Goal: Task Accomplishment & Management: Complete application form

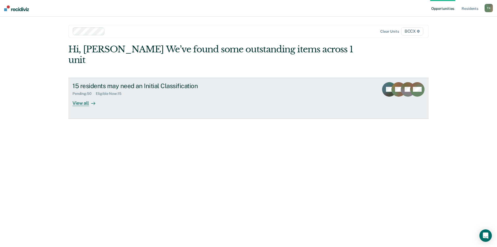
click at [130, 82] on div "15 residents may need an Initial Classification" at bounding box center [163, 86] width 182 height 8
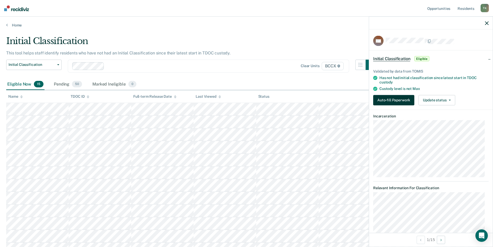
click at [384, 101] on button "Auto-fill Paperwork" at bounding box center [393, 100] width 41 height 10
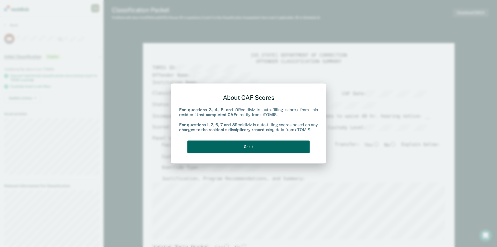
click at [257, 145] on button "Got it" at bounding box center [248, 146] width 122 height 13
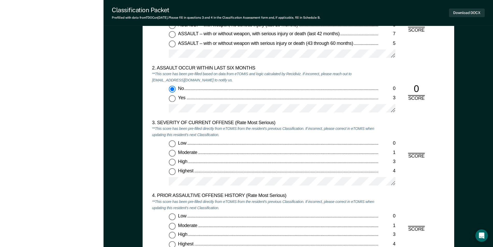
scroll to position [569, 0]
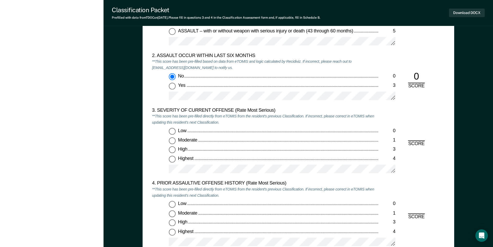
click at [173, 140] on input "Moderate 1" at bounding box center [172, 140] width 7 height 7
type textarea "x"
radio input "true"
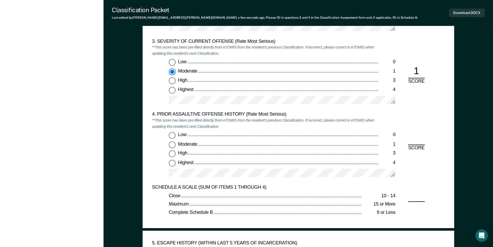
scroll to position [699, 0]
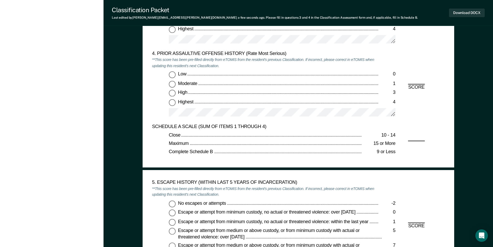
click at [173, 103] on input "Highest 4" at bounding box center [172, 102] width 7 height 7
type textarea "x"
radio input "true"
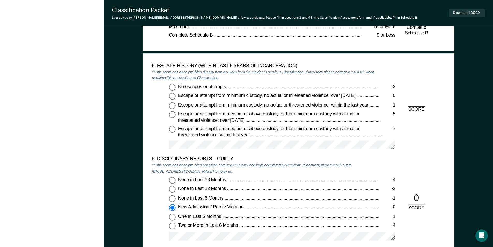
scroll to position [828, 0]
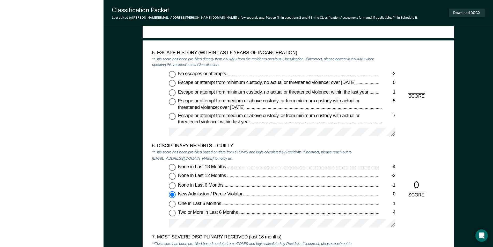
click at [171, 75] on input "No escapes or attempts -2" at bounding box center [172, 74] width 7 height 7
type textarea "x"
radio input "true"
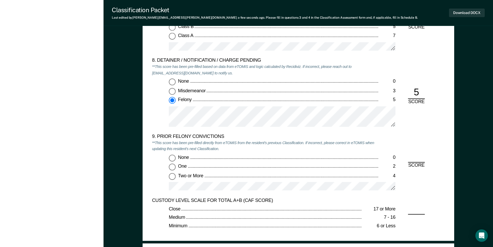
scroll to position [1087, 0]
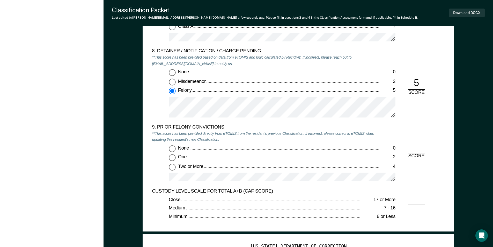
click at [173, 167] on input "Two or More 4" at bounding box center [172, 166] width 7 height 7
type textarea "x"
radio input "true"
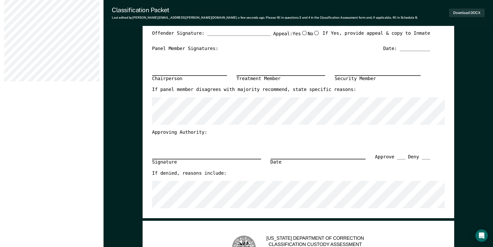
scroll to position [181, 0]
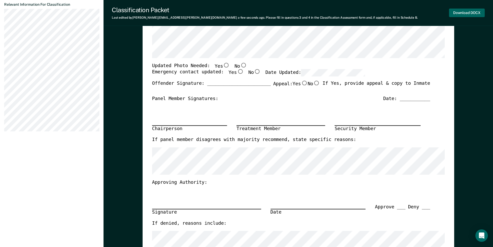
click at [467, 14] on button "Download DOCX" at bounding box center [467, 13] width 36 height 9
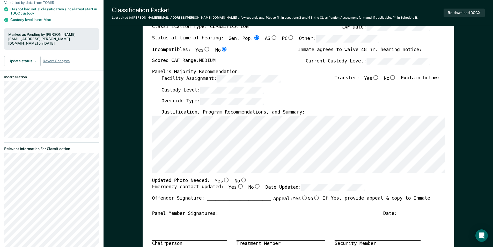
scroll to position [0, 0]
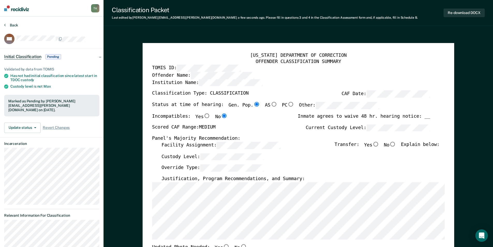
click at [13, 24] on button "Back" at bounding box center [11, 25] width 14 height 5
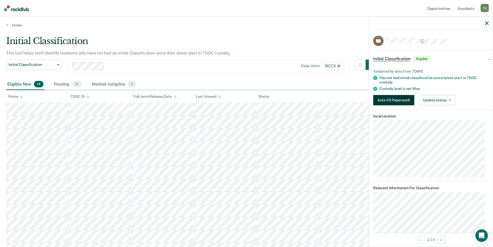
click at [394, 101] on button "Auto-fill Paperwork" at bounding box center [393, 100] width 41 height 10
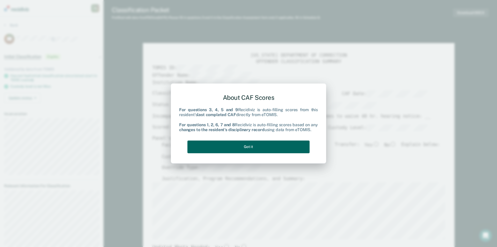
click at [270, 147] on button "Got it" at bounding box center [248, 146] width 122 height 13
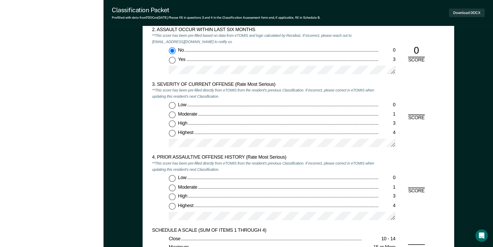
scroll to position [621, 0]
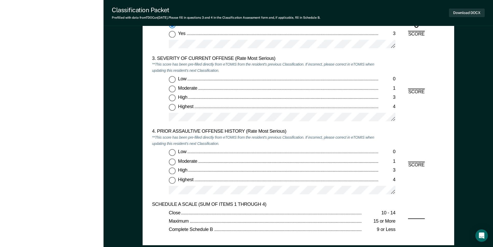
click at [174, 107] on input "Highest 4" at bounding box center [172, 107] width 7 height 7
type textarea "x"
radio input "true"
click at [174, 182] on input "Highest 4" at bounding box center [172, 179] width 7 height 7
type textarea "x"
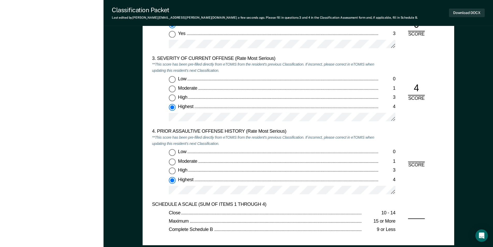
radio input "true"
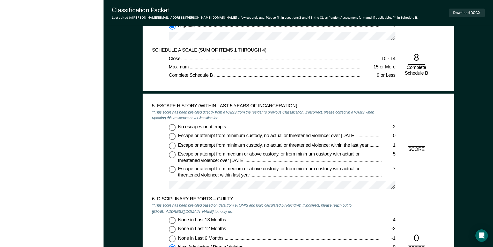
scroll to position [776, 0]
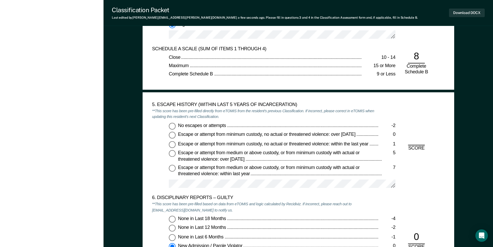
click at [173, 126] on input "No escapes or attempts -2" at bounding box center [172, 125] width 7 height 7
type textarea "x"
radio input "true"
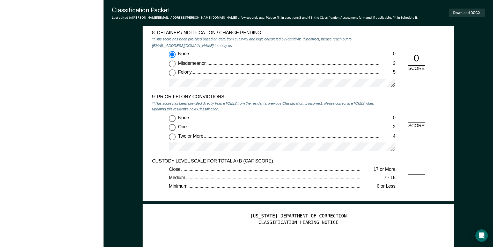
scroll to position [1113, 0]
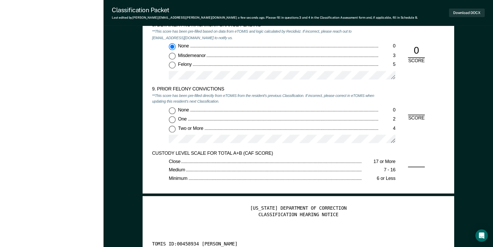
drag, startPoint x: 173, startPoint y: 129, endPoint x: 202, endPoint y: 133, distance: 29.1
click at [173, 129] on input "Two or More 4" at bounding box center [172, 128] width 7 height 7
type textarea "x"
radio input "true"
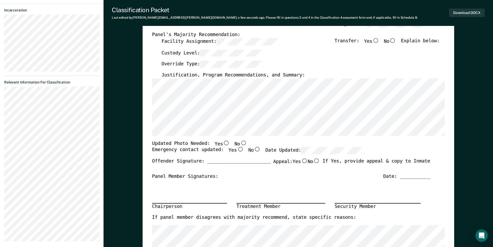
scroll to position [0, 0]
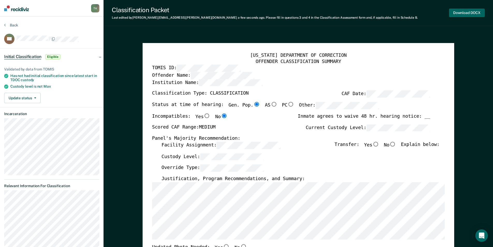
click at [463, 15] on button "Download DOCX" at bounding box center [467, 13] width 36 height 9
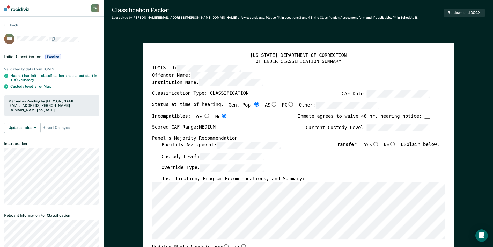
drag, startPoint x: 287, startPoint y: 83, endPoint x: 288, endPoint y: 75, distance: 8.3
click at [287, 83] on div "Institution Name:" at bounding box center [291, 84] width 278 height 11
click at [13, 26] on button "Back" at bounding box center [11, 25] width 14 height 5
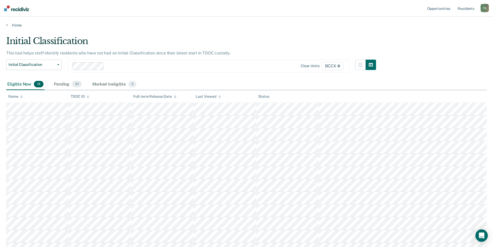
click at [22, 97] on icon at bounding box center [21, 96] width 3 height 3
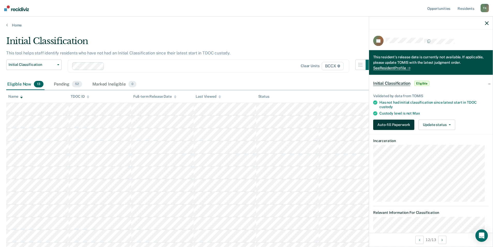
click at [391, 126] on button "Auto-fill Paperwork" at bounding box center [393, 124] width 41 height 10
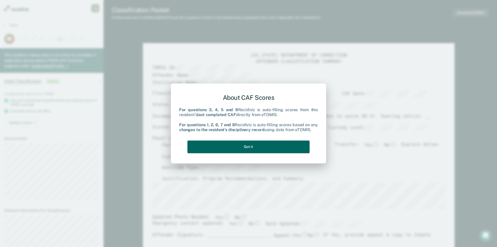
click at [273, 148] on button "Got it" at bounding box center [248, 146] width 122 height 13
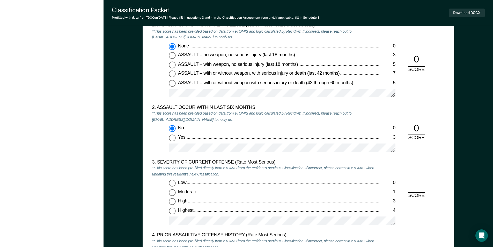
scroll to position [673, 0]
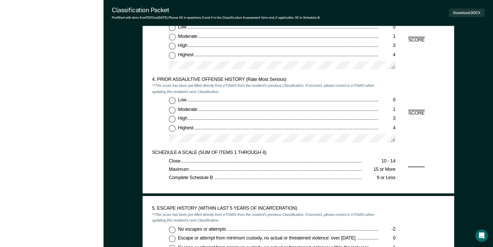
click at [171, 45] on input "High 3" at bounding box center [172, 46] width 7 height 7
type textarea "x"
radio input "true"
click at [173, 100] on input "Low 0" at bounding box center [172, 100] width 7 height 7
type textarea "x"
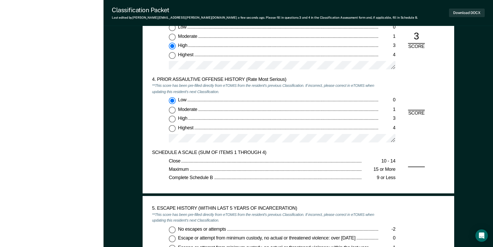
radio input "true"
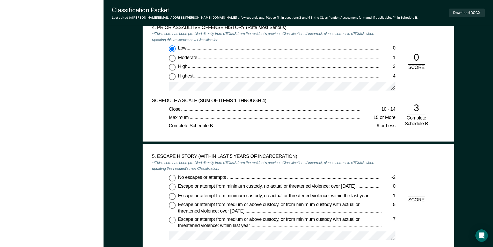
scroll to position [776, 0]
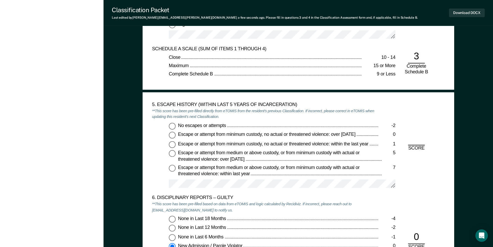
click at [172, 127] on input "No escapes or attempts -2" at bounding box center [172, 125] width 7 height 7
type textarea "x"
radio input "true"
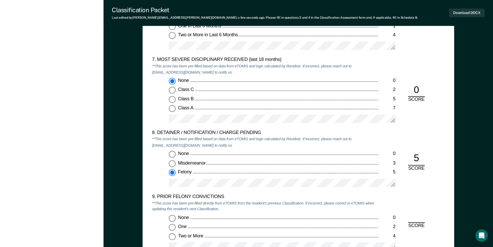
scroll to position [1087, 0]
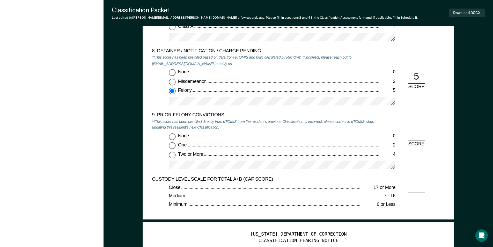
click at [174, 155] on input "Two or More 4" at bounding box center [172, 154] width 7 height 7
type textarea "x"
radio input "true"
click at [458, 11] on button "Download DOCX" at bounding box center [467, 13] width 36 height 9
drag, startPoint x: 284, startPoint y: 45, endPoint x: 290, endPoint y: 53, distance: 10.2
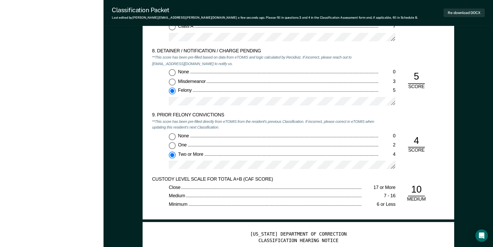
click at [284, 45] on div at bounding box center [282, 39] width 227 height 13
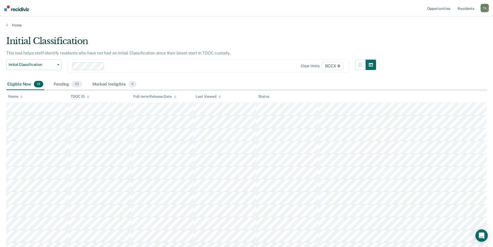
click at [18, 94] on div "Name" at bounding box center [15, 96] width 14 height 4
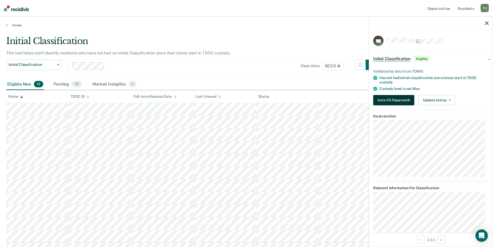
click at [389, 99] on button "Auto-fill Paperwork" at bounding box center [393, 100] width 41 height 10
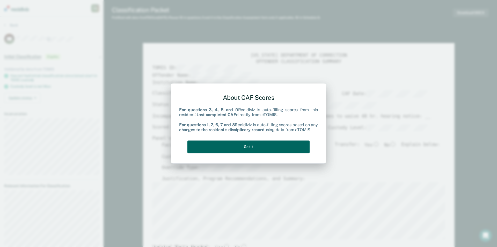
click at [245, 145] on button "Got it" at bounding box center [248, 146] width 122 height 13
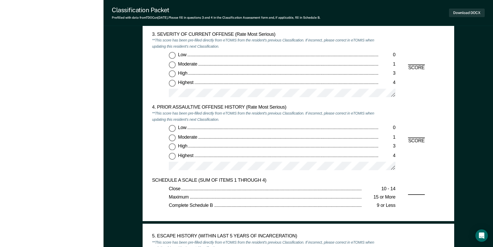
scroll to position [673, 0]
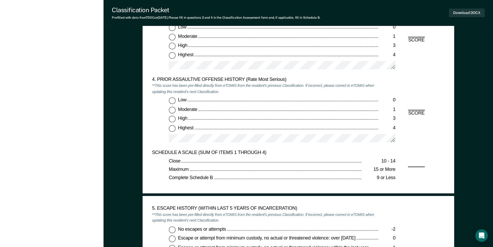
click at [173, 46] on input "High 3" at bounding box center [172, 46] width 7 height 7
type textarea "x"
radio input "true"
click at [172, 127] on input "Highest 4" at bounding box center [172, 128] width 7 height 7
type textarea "x"
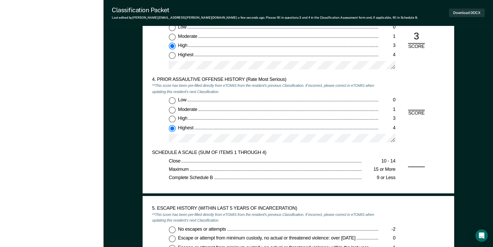
radio input "true"
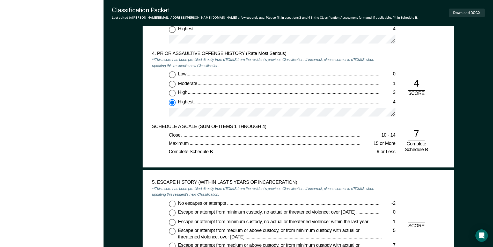
scroll to position [725, 0]
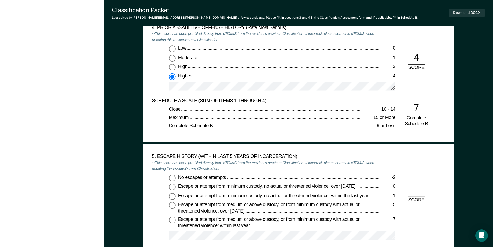
click at [173, 178] on input "No escapes or attempts -2" at bounding box center [172, 177] width 7 height 7
type textarea "x"
radio input "true"
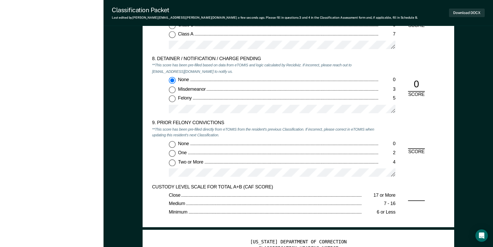
scroll to position [1087, 0]
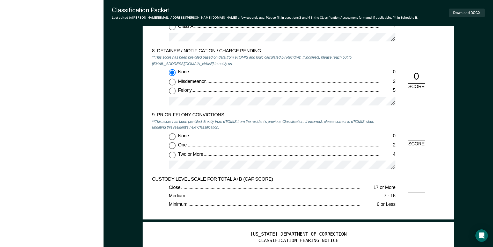
click at [172, 154] on input "Two or More 4" at bounding box center [172, 154] width 7 height 7
type textarea "x"
radio input "true"
click at [463, 12] on button "Download DOCX" at bounding box center [467, 13] width 36 height 9
drag, startPoint x: 344, startPoint y: 66, endPoint x: 333, endPoint y: 66, distance: 11.9
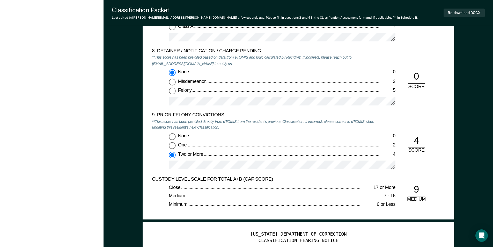
click at [344, 66] on div "8. DETAINER / NOTIFICATION / CHARGE PENDING **This score has been pre-filled ba…" at bounding box center [265, 80] width 227 height 64
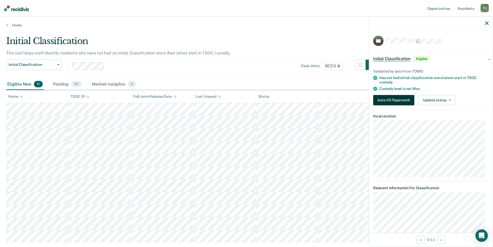
click at [390, 100] on button "Auto-fill Paperwork" at bounding box center [393, 100] width 41 height 10
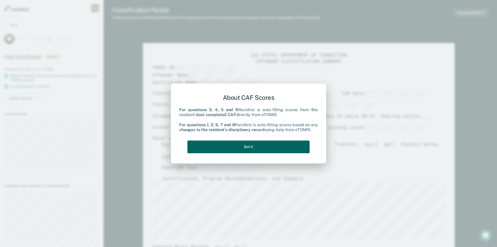
click at [239, 141] on button "Got it" at bounding box center [248, 146] width 122 height 13
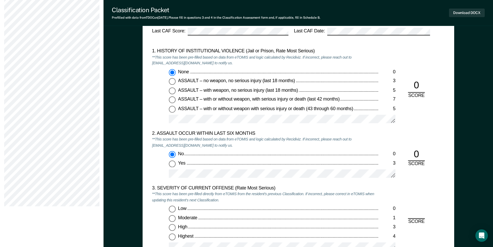
scroll to position [673, 0]
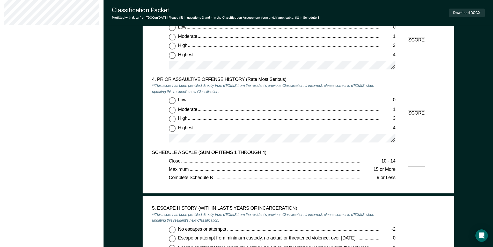
click at [173, 46] on input "High 3" at bounding box center [172, 46] width 7 height 7
type textarea "x"
radio input "true"
click at [171, 128] on input "Highest 4" at bounding box center [172, 128] width 7 height 7
type textarea "x"
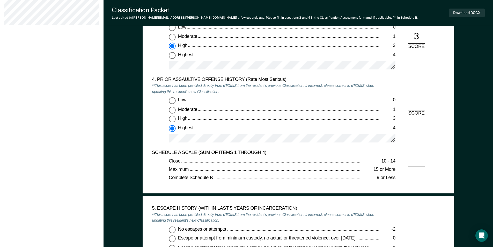
radio input "true"
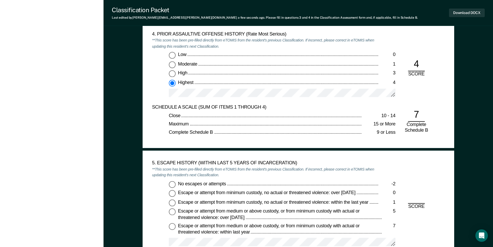
scroll to position [802, 0]
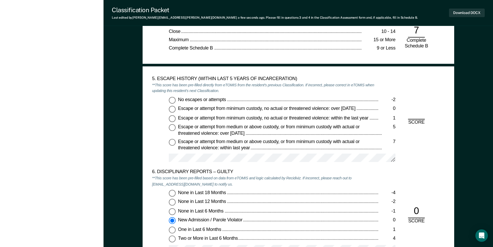
click at [172, 100] on input "No escapes or attempts -2" at bounding box center [172, 100] width 7 height 7
type textarea "x"
radio input "true"
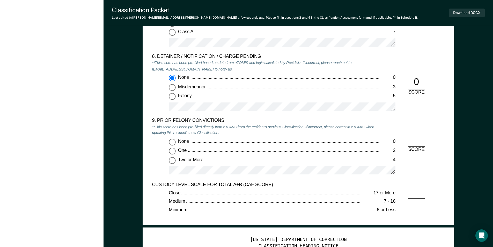
scroll to position [1139, 0]
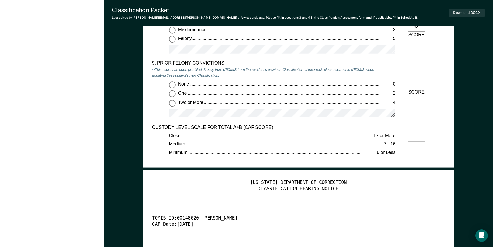
click at [172, 102] on input "Two or More 4" at bounding box center [172, 102] width 7 height 7
type textarea "x"
radio input "true"
click at [463, 13] on button "Download DOCX" at bounding box center [467, 13] width 36 height 9
click at [319, 56] on div at bounding box center [282, 51] width 227 height 13
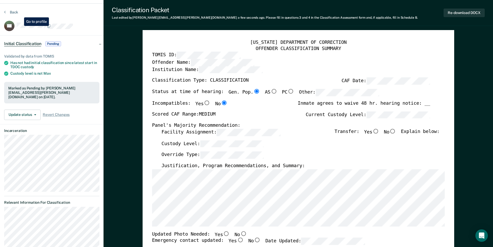
scroll to position [0, 0]
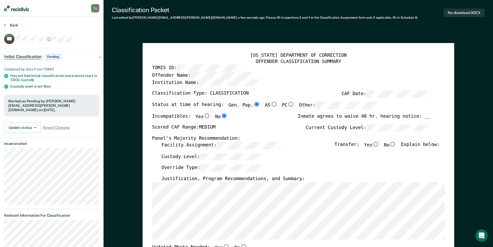
click at [9, 24] on button "Back" at bounding box center [11, 25] width 14 height 5
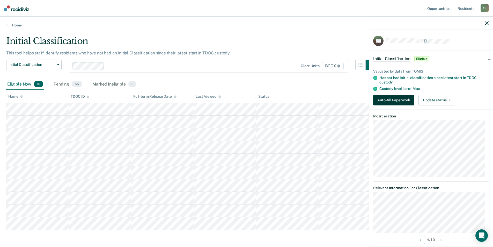
click at [398, 99] on button "Auto-fill Paperwork" at bounding box center [393, 100] width 41 height 10
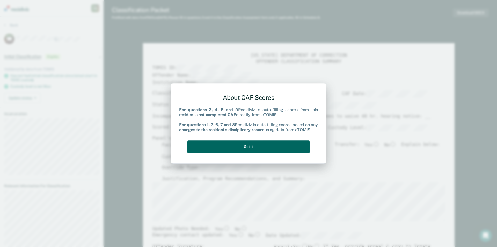
click at [247, 151] on button "Got it" at bounding box center [248, 146] width 122 height 13
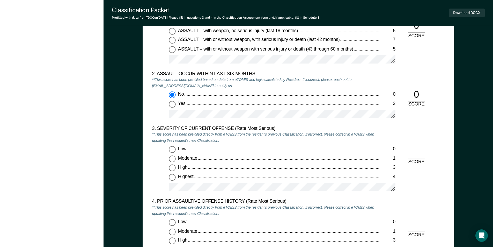
scroll to position [595, 0]
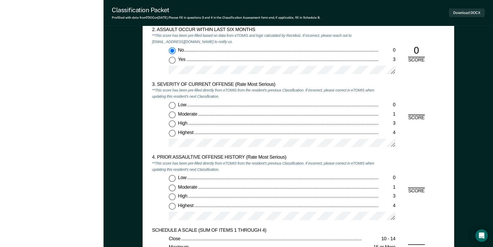
click at [173, 133] on input "Highest 4" at bounding box center [172, 133] width 7 height 7
type textarea "x"
radio input "true"
click at [172, 204] on input "Highest 4" at bounding box center [172, 205] width 7 height 7
type textarea "x"
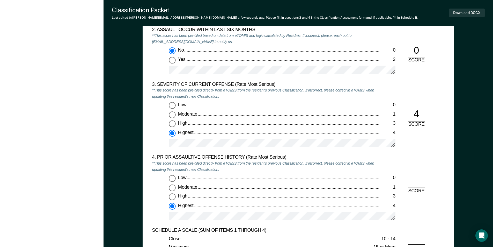
radio input "true"
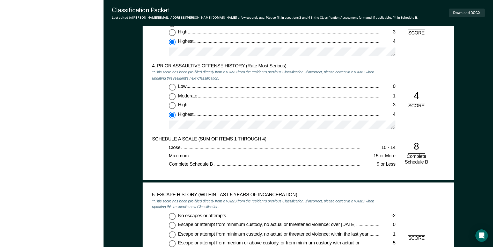
scroll to position [725, 0]
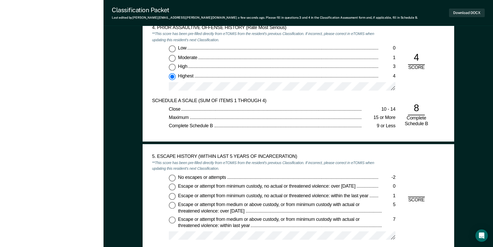
click at [171, 180] on input "No escapes or attempts -2" at bounding box center [172, 177] width 7 height 7
type textarea "x"
radio input "true"
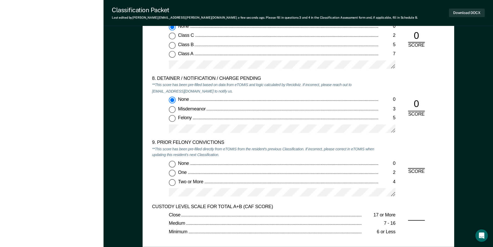
scroll to position [1061, 0]
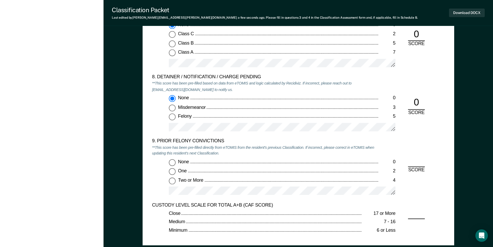
click at [171, 183] on input "Two or More 4" at bounding box center [172, 180] width 7 height 7
type textarea "x"
radio input "true"
click at [462, 13] on button "Download DOCX" at bounding box center [467, 13] width 36 height 9
click at [418, 84] on div "8. DETAINER / NOTIFICATION / CHARGE PENDING **This score has been pre-filled ba…" at bounding box center [298, 106] width 293 height 64
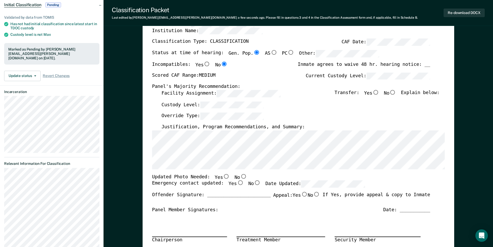
scroll to position [0, 0]
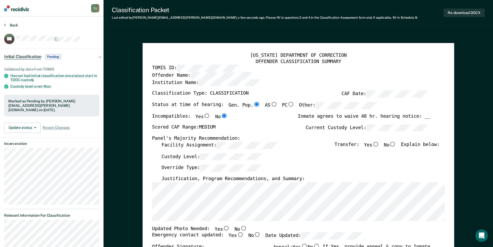
click at [14, 25] on button "Back" at bounding box center [11, 25] width 14 height 5
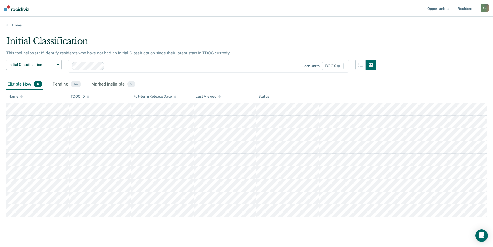
click at [18, 96] on div "Name" at bounding box center [15, 96] width 14 height 4
click at [17, 96] on div "Name" at bounding box center [15, 96] width 14 height 4
click at [16, 97] on div "Name" at bounding box center [15, 96] width 14 height 4
click at [63, 87] on div "Pending 56" at bounding box center [66, 84] width 31 height 11
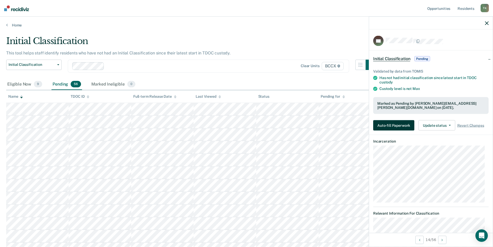
click at [394, 124] on button "Auto-fill Paperwork" at bounding box center [393, 125] width 41 height 10
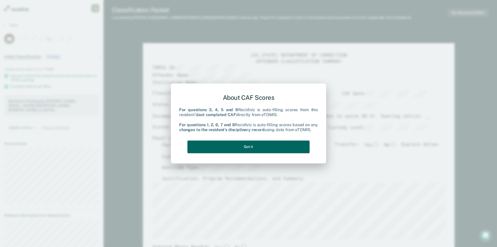
click at [257, 146] on button "Got it" at bounding box center [248, 146] width 122 height 13
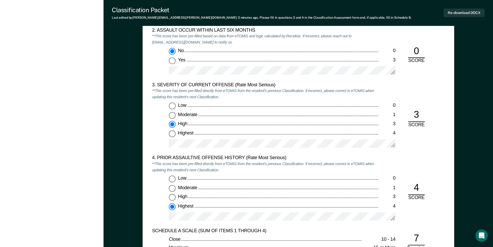
scroll to position [595, 0]
click at [173, 131] on input "Highest 4" at bounding box center [172, 133] width 7 height 7
type textarea "x"
radio input "false"
radio input "true"
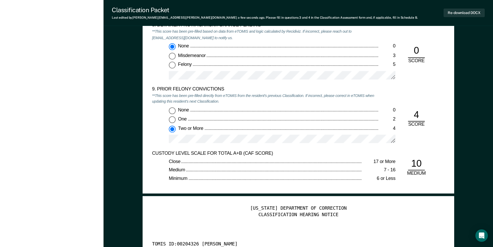
scroll to position [957, 0]
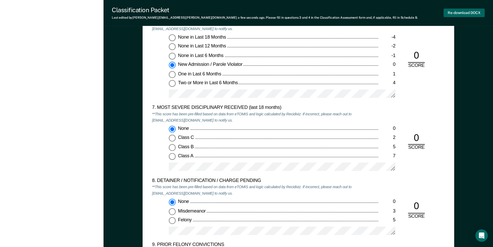
click at [470, 12] on button "Re-download DOCX" at bounding box center [464, 13] width 41 height 9
click at [364, 81] on div "Two or More in Last 6 Months" at bounding box center [278, 83] width 201 height 6
click at [175, 81] on input "Two or More in Last 6 Months 4" at bounding box center [172, 83] width 7 height 7
type textarea "x"
radio input "false"
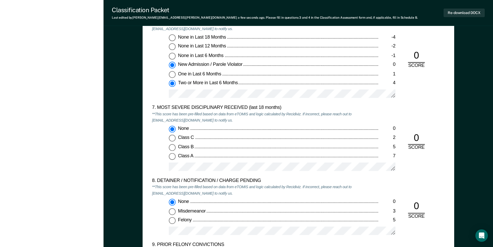
radio input "true"
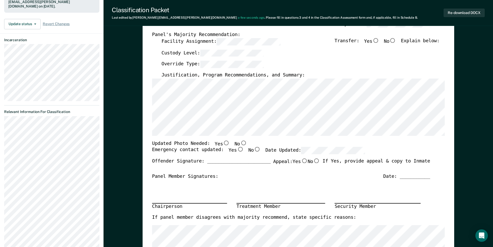
scroll to position [0, 0]
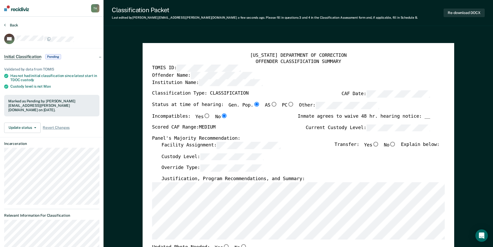
click at [13, 24] on button "Back" at bounding box center [11, 25] width 14 height 5
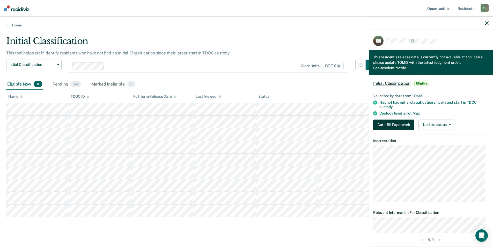
click at [393, 121] on button "Auto-fill Paperwork" at bounding box center [393, 124] width 41 height 10
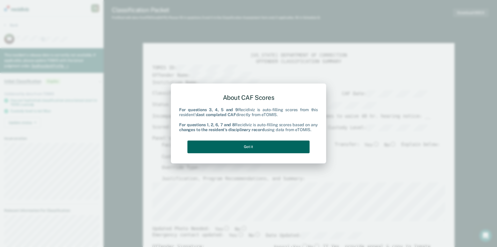
click at [232, 145] on button "Got it" at bounding box center [248, 146] width 122 height 13
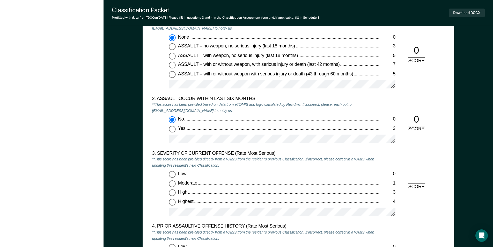
scroll to position [621, 0]
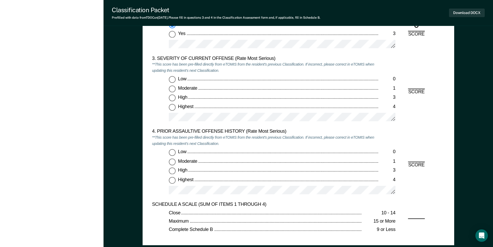
click at [173, 105] on input "Highest 4" at bounding box center [172, 107] width 7 height 7
type textarea "x"
radio input "true"
click at [173, 182] on input "Highest 4" at bounding box center [172, 179] width 7 height 7
type textarea "x"
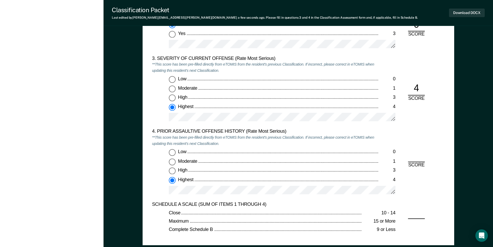
radio input "true"
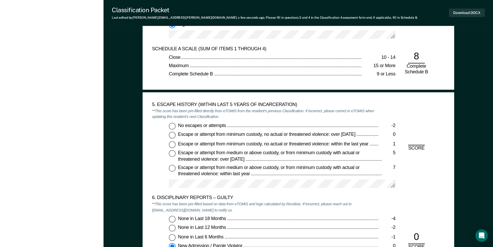
click at [170, 124] on input "No escapes or attempts -2" at bounding box center [172, 125] width 7 height 7
type textarea "x"
radio input "true"
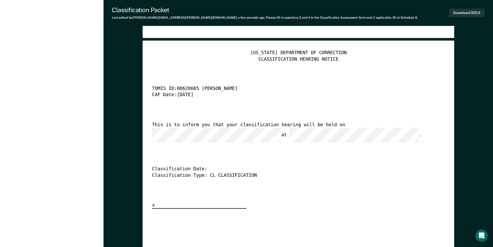
scroll to position [1139, 0]
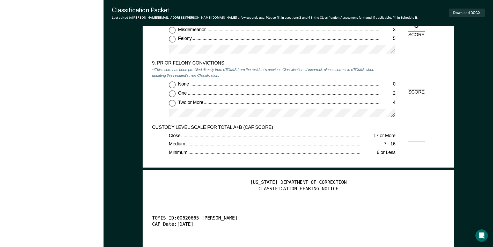
click at [172, 101] on input "Two or More 4" at bounding box center [172, 102] width 7 height 7
type textarea "x"
radio input "true"
click at [458, 14] on button "Download DOCX" at bounding box center [467, 13] width 36 height 9
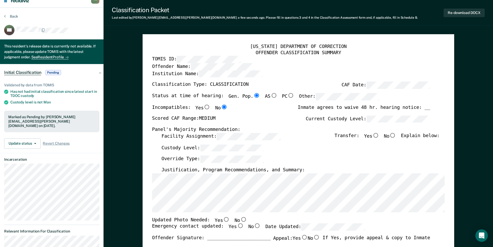
scroll to position [0, 0]
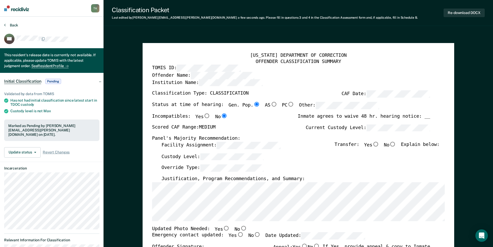
click at [13, 25] on button "Back" at bounding box center [11, 25] width 14 height 5
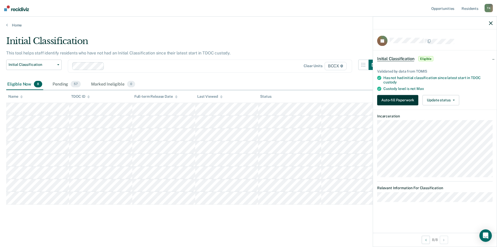
click at [400, 100] on button "Auto-fill Paperwork" at bounding box center [397, 100] width 41 height 10
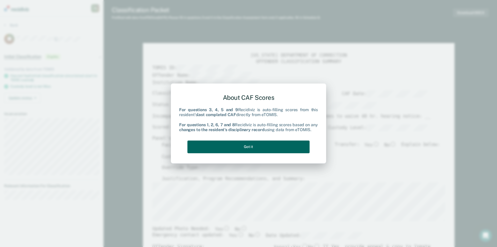
click at [251, 146] on button "Got it" at bounding box center [248, 146] width 122 height 13
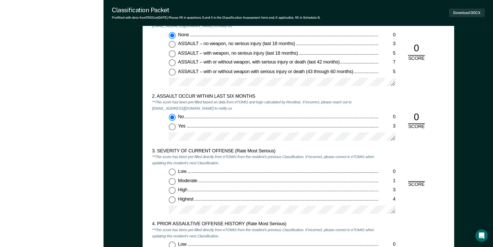
scroll to position [569, 0]
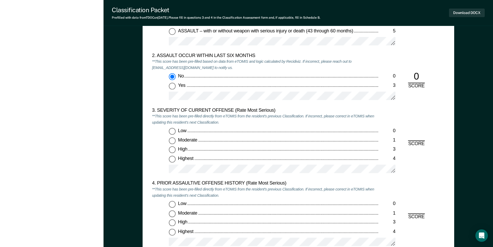
click at [173, 159] on input "Highest 4" at bounding box center [172, 159] width 7 height 7
type textarea "x"
radio input "true"
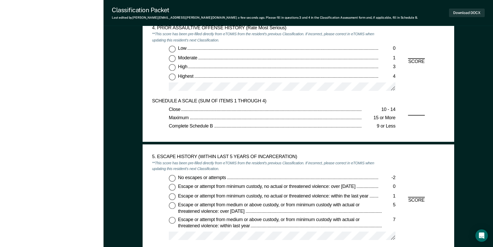
scroll to position [725, 0]
click at [171, 179] on input "No escapes or attempts -2" at bounding box center [172, 177] width 7 height 7
type textarea "x"
radio input "true"
click at [473, 11] on button "Download DOCX" at bounding box center [467, 13] width 36 height 9
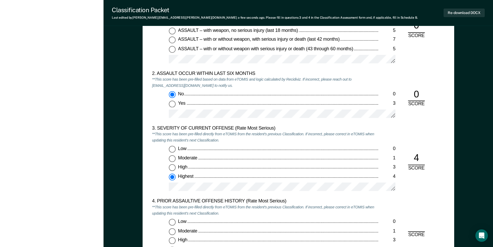
scroll to position [621, 0]
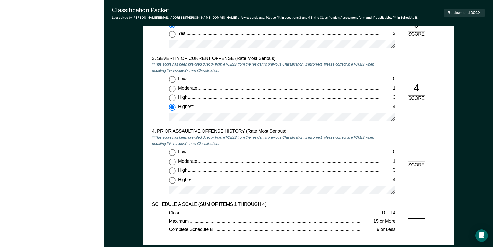
click at [170, 152] on input "Low 0" at bounding box center [172, 152] width 7 height 7
type textarea "x"
radio input "true"
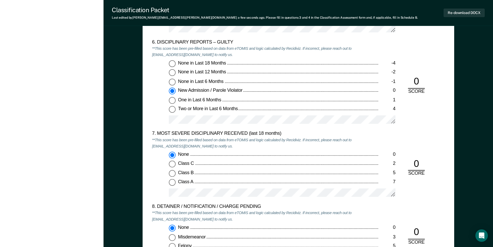
scroll to position [1113, 0]
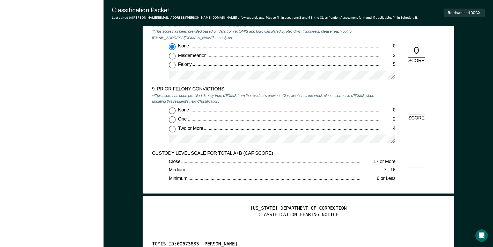
click at [173, 109] on input "None 0" at bounding box center [172, 110] width 7 height 7
type textarea "x"
radio input "true"
click at [458, 12] on button "Re-download DOCX" at bounding box center [464, 13] width 41 height 9
drag, startPoint x: 371, startPoint y: 29, endPoint x: 360, endPoint y: 33, distance: 11.8
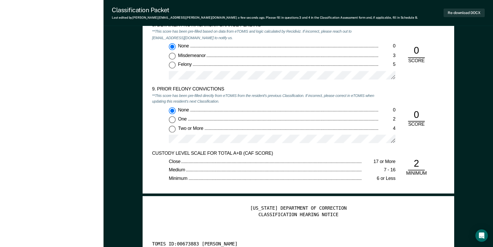
click at [371, 29] on div "8. DETAINER / NOTIFICATION / CHARGE PENDING **This score has been pre-filled ba…" at bounding box center [265, 54] width 227 height 64
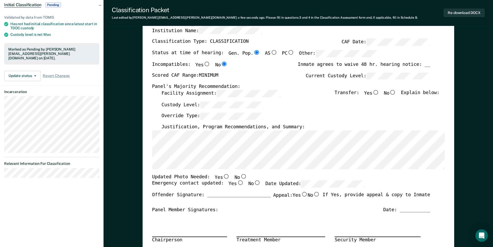
scroll to position [0, 0]
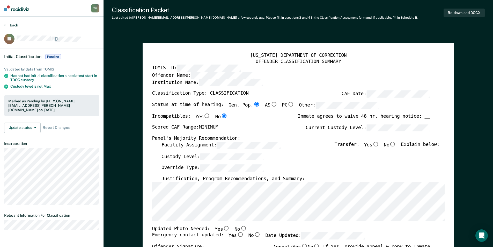
click at [14, 26] on button "Back" at bounding box center [11, 25] width 14 height 5
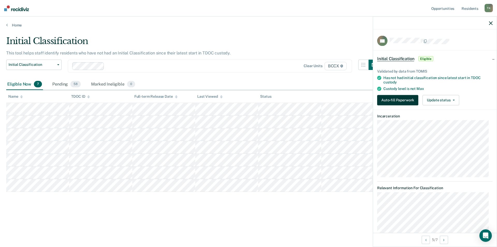
click at [389, 100] on button "Auto-fill Paperwork" at bounding box center [397, 100] width 41 height 10
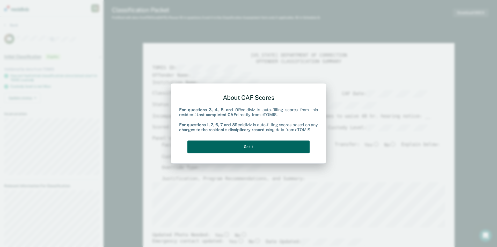
click at [273, 146] on button "Got it" at bounding box center [248, 146] width 122 height 13
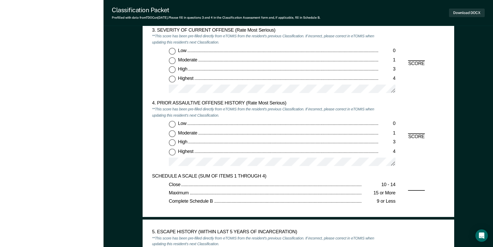
scroll to position [595, 0]
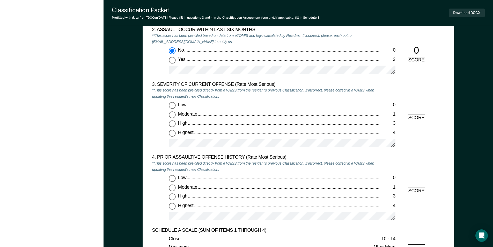
click at [173, 132] on input "Highest 4" at bounding box center [172, 133] width 7 height 7
type textarea "x"
radio input "true"
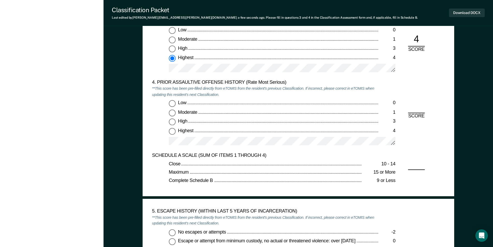
scroll to position [673, 0]
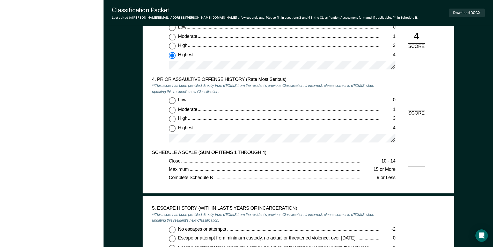
click at [172, 128] on input "Highest 4" at bounding box center [172, 128] width 7 height 7
type textarea "x"
radio input "true"
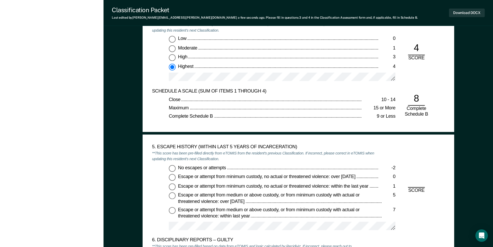
scroll to position [750, 0]
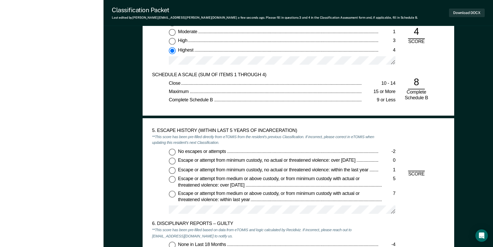
click at [171, 154] on input "No escapes or attempts -2" at bounding box center [172, 151] width 7 height 7
type textarea "x"
radio input "true"
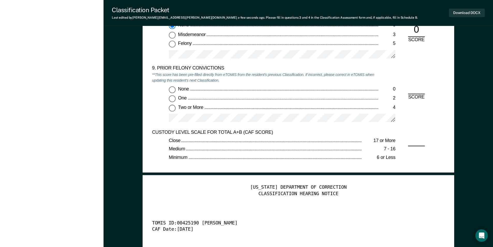
scroll to position [1139, 0]
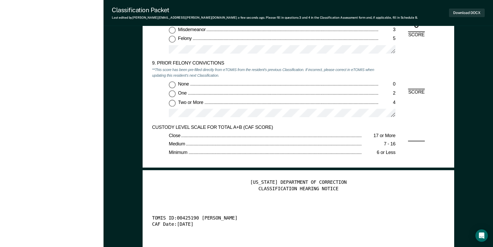
click at [173, 102] on input "Two or More 4" at bounding box center [172, 102] width 7 height 7
type textarea "x"
radio input "true"
click at [477, 12] on button "Download DOCX" at bounding box center [467, 13] width 36 height 9
click at [395, 59] on div "8. DETAINER / NOTIFICATION / CHARGE PENDING **This score has been pre-filled ba…" at bounding box center [298, 28] width 293 height 64
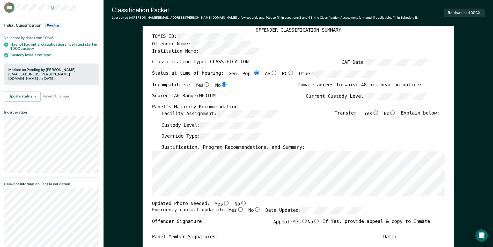
scroll to position [0, 0]
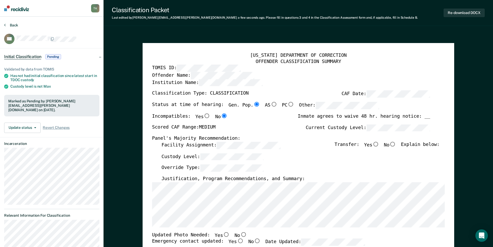
click at [13, 25] on button "Back" at bounding box center [11, 25] width 14 height 5
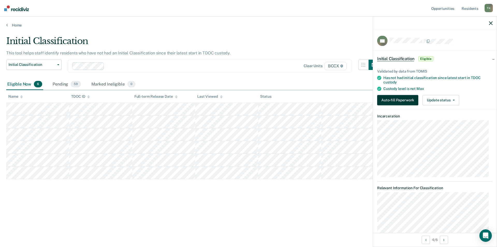
click at [398, 96] on button "Auto-fill Paperwork" at bounding box center [397, 100] width 41 height 10
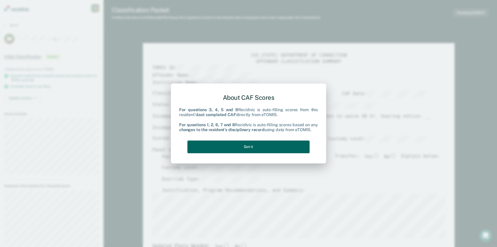
click at [253, 145] on button "Got it" at bounding box center [248, 146] width 122 height 13
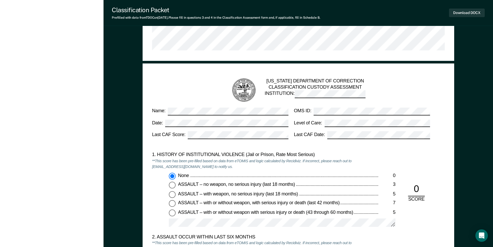
scroll to position [595, 0]
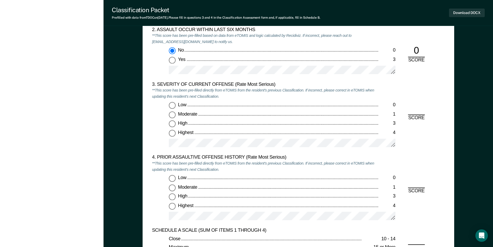
click at [172, 135] on input "Highest 4" at bounding box center [172, 133] width 7 height 7
type textarea "x"
radio input "true"
click at [172, 209] on input "Highest 4" at bounding box center [172, 205] width 7 height 7
type textarea "x"
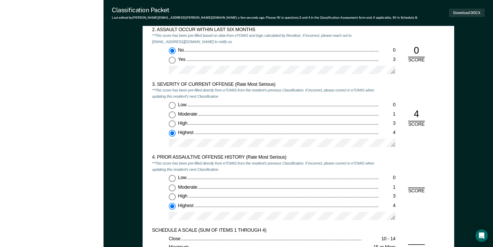
radio input "true"
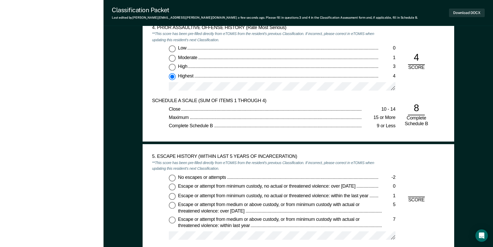
click at [172, 178] on input "No escapes or attempts -2" at bounding box center [172, 177] width 7 height 7
type textarea "x"
radio input "true"
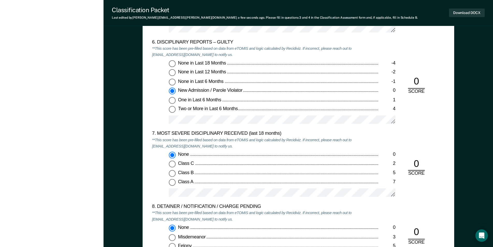
scroll to position [1061, 0]
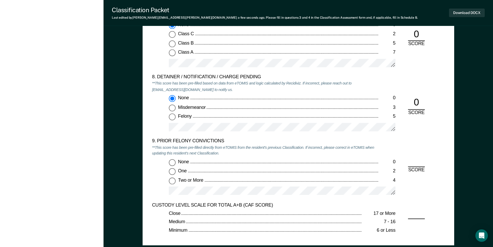
click at [173, 161] on input "None 0" at bounding box center [172, 162] width 7 height 7
type textarea "x"
radio input "true"
click at [173, 181] on input "Two or More 4" at bounding box center [172, 180] width 7 height 7
type textarea "x"
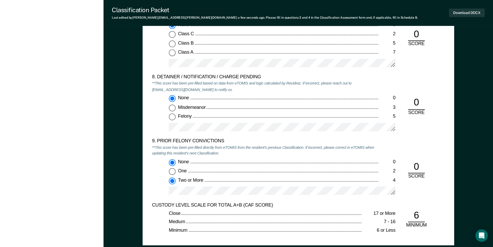
radio input "false"
radio input "true"
click at [466, 13] on button "Download DOCX" at bounding box center [467, 13] width 36 height 9
click at [373, 46] on div "Class B" at bounding box center [278, 43] width 201 height 6
click at [175, 46] on input "Class B 5" at bounding box center [172, 43] width 7 height 7
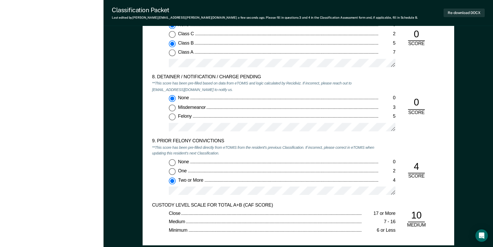
type textarea "x"
radio input "false"
radio input "true"
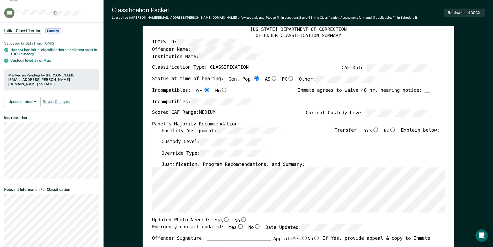
scroll to position [0, 0]
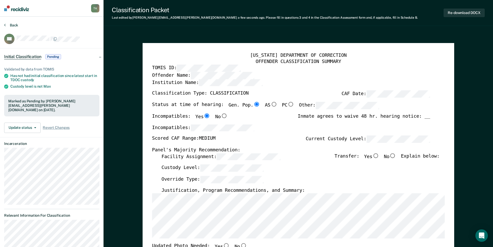
click at [8, 25] on button "Back" at bounding box center [11, 25] width 14 height 5
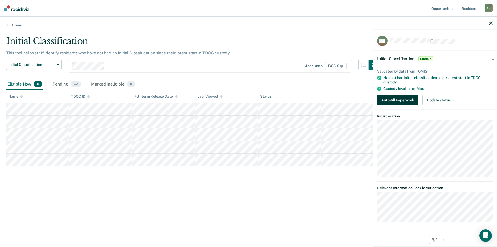
click at [395, 99] on button "Auto-fill Paperwork" at bounding box center [397, 100] width 41 height 10
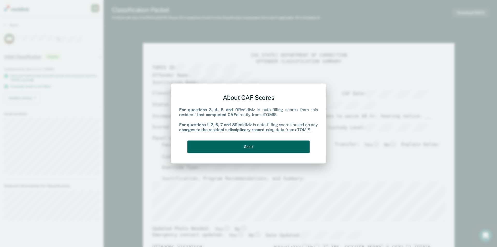
click at [263, 147] on button "Got it" at bounding box center [248, 146] width 122 height 13
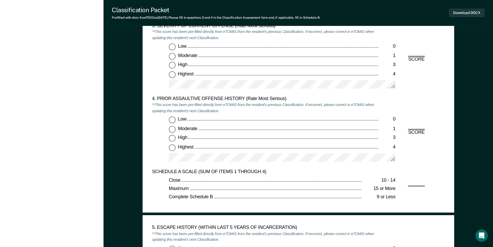
scroll to position [621, 0]
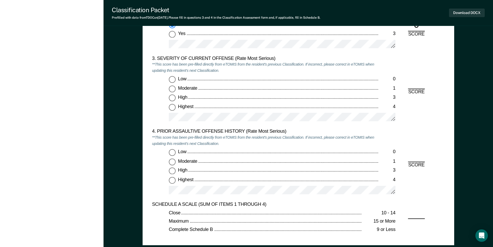
click at [174, 107] on input "Highest 4" at bounding box center [172, 107] width 7 height 7
type textarea "x"
radio input "true"
click at [171, 151] on input "Low 0" at bounding box center [172, 152] width 7 height 7
type textarea "x"
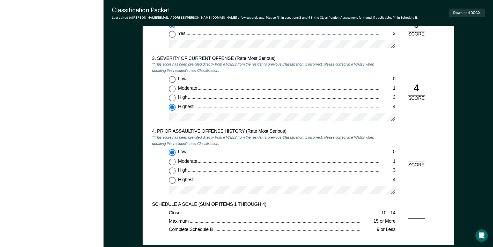
radio input "true"
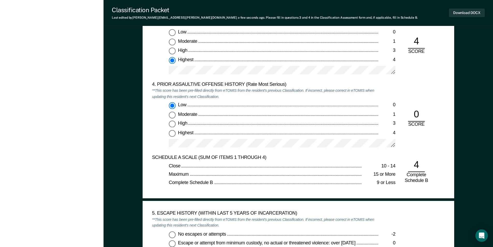
scroll to position [725, 0]
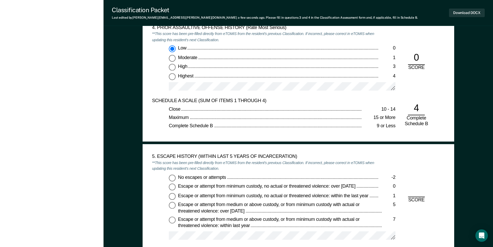
click at [172, 177] on input "No escapes or attempts -2" at bounding box center [172, 177] width 7 height 7
type textarea "x"
radio input "true"
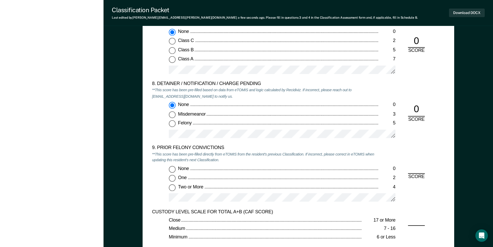
scroll to position [1139, 0]
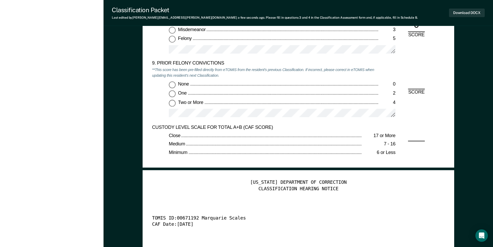
click at [172, 84] on input "None 0" at bounding box center [172, 84] width 7 height 7
type textarea "x"
radio input "true"
click at [469, 11] on button "Download DOCX" at bounding box center [467, 13] width 36 height 9
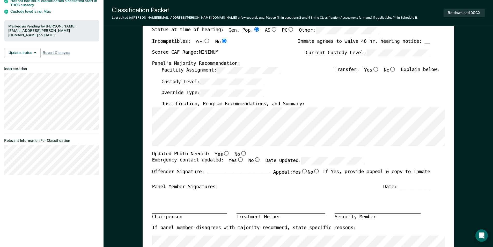
scroll to position [0, 0]
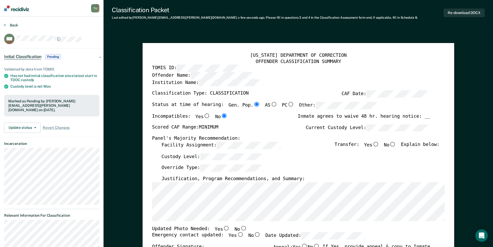
click at [16, 23] on button "Back" at bounding box center [11, 25] width 14 height 5
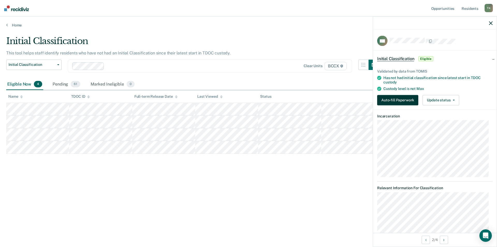
click at [396, 100] on button "Auto-fill Paperwork" at bounding box center [397, 100] width 41 height 10
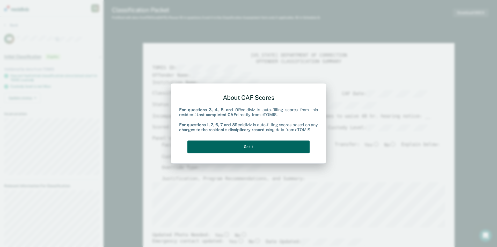
click at [287, 145] on button "Got it" at bounding box center [248, 146] width 122 height 13
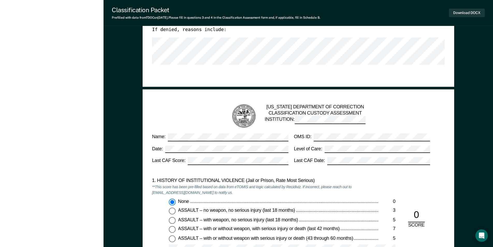
scroll to position [543, 0]
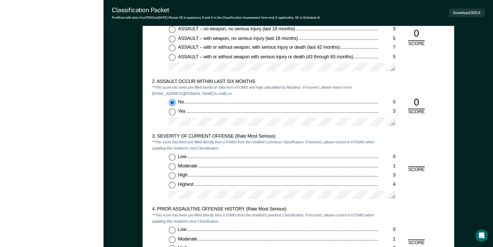
click at [171, 188] on input "Highest 4" at bounding box center [172, 184] width 7 height 7
type textarea "x"
radio input "true"
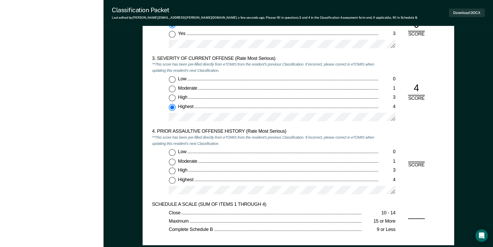
click at [172, 152] on input "Low 0" at bounding box center [172, 152] width 7 height 7
type textarea "x"
radio input "true"
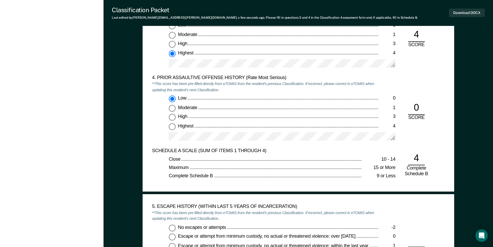
scroll to position [725, 0]
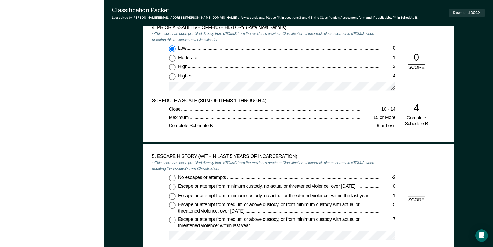
click at [173, 177] on input "No escapes or attempts -2" at bounding box center [172, 177] width 7 height 7
type textarea "x"
radio input "true"
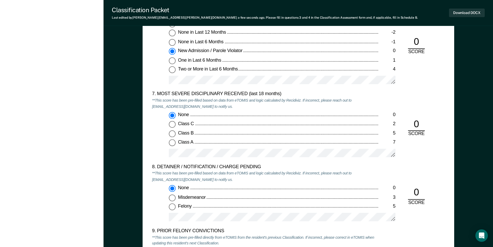
scroll to position [1061, 0]
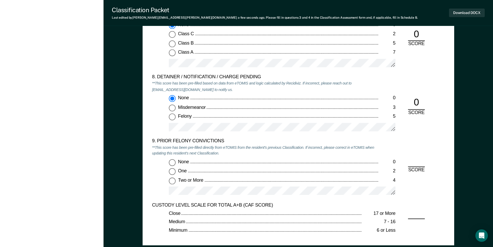
click at [172, 161] on input "None 0" at bounding box center [172, 162] width 7 height 7
type textarea "x"
radio input "true"
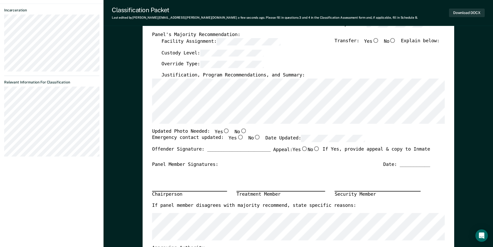
scroll to position [0, 0]
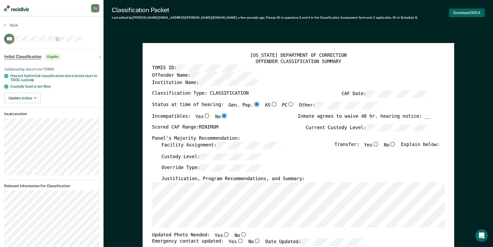
click at [466, 10] on button "Download DOCX" at bounding box center [467, 13] width 36 height 9
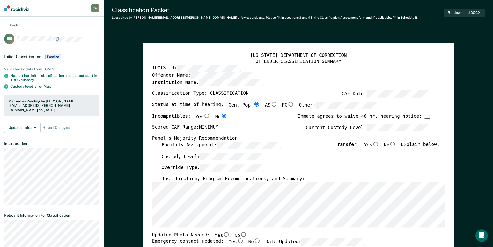
click at [389, 55] on div "[US_STATE] DEPARTMENT OF CORRECTION" at bounding box center [298, 56] width 293 height 6
click at [14, 23] on button "Back" at bounding box center [11, 25] width 14 height 5
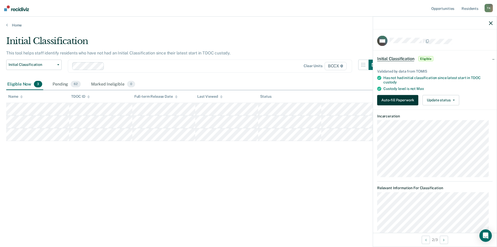
click at [394, 102] on button "Auto-fill Paperwork" at bounding box center [397, 100] width 41 height 10
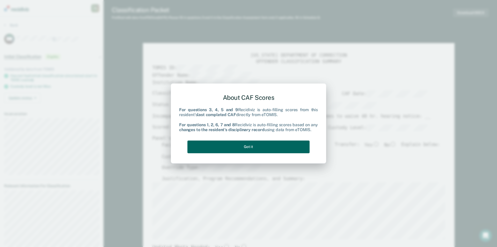
click at [234, 148] on button "Got it" at bounding box center [248, 146] width 122 height 13
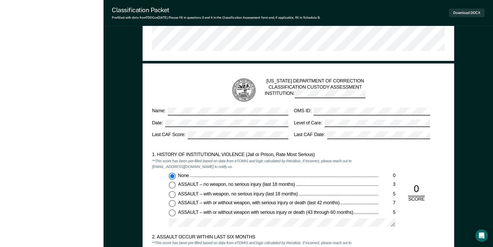
scroll to position [569, 0]
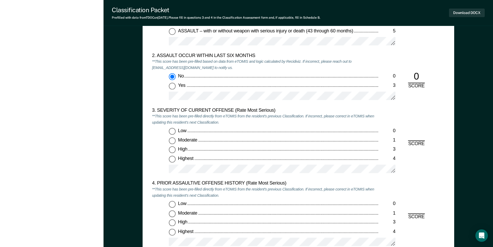
click at [172, 130] on input "Low 0" at bounding box center [172, 131] width 7 height 7
type textarea "x"
radio input "true"
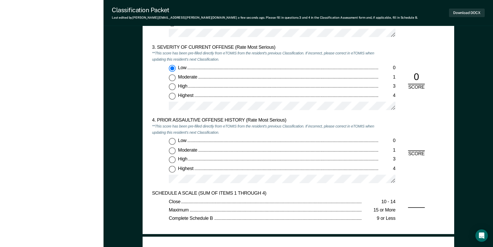
scroll to position [673, 0]
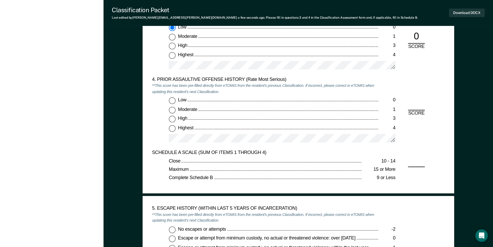
click at [172, 98] on input "Low 0" at bounding box center [172, 100] width 7 height 7
type textarea "x"
radio input "true"
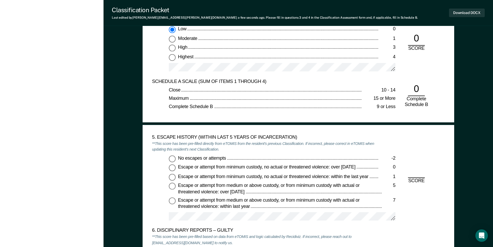
scroll to position [802, 0]
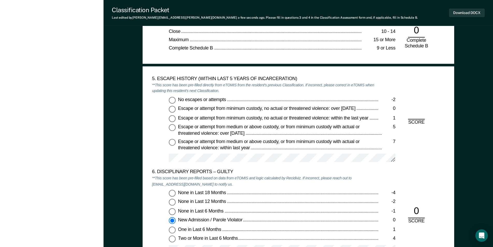
click at [172, 98] on input "No escapes or attempts -2" at bounding box center [172, 100] width 7 height 7
type textarea "x"
radio input "true"
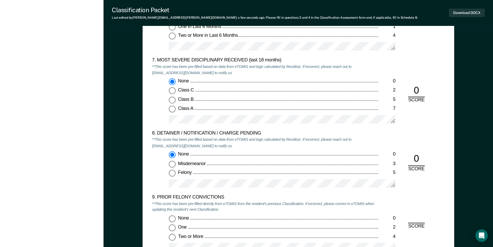
scroll to position [1087, 0]
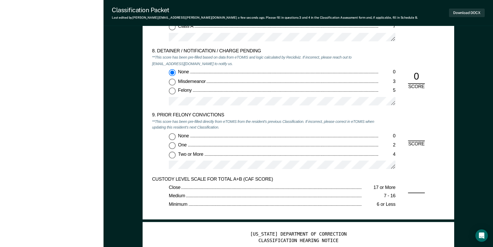
click at [173, 156] on input "Two or More 4" at bounding box center [172, 154] width 7 height 7
type textarea "x"
radio input "true"
click at [462, 15] on button "Download DOCX" at bounding box center [467, 13] width 36 height 9
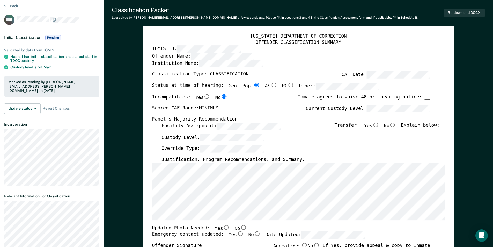
scroll to position [0, 0]
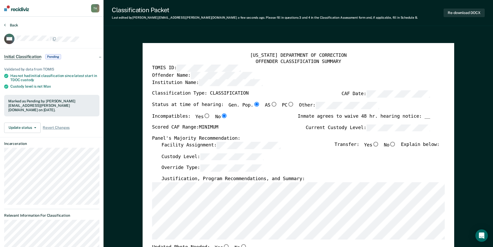
click at [12, 25] on button "Back" at bounding box center [11, 25] width 14 height 5
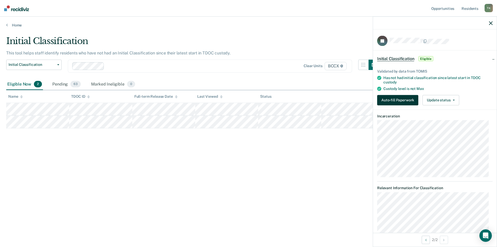
click at [401, 103] on button "Auto-fill Paperwork" at bounding box center [397, 100] width 41 height 10
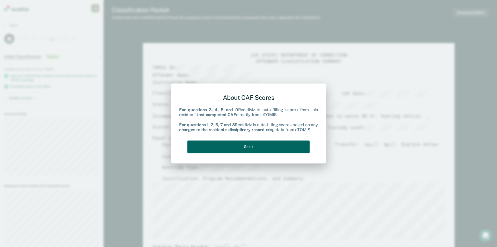
click at [271, 146] on button "Got it" at bounding box center [248, 146] width 122 height 13
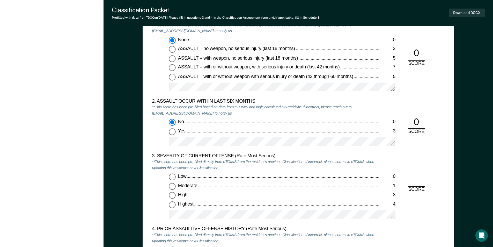
scroll to position [569, 0]
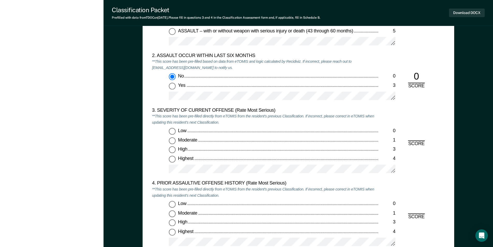
click at [170, 158] on input "Highest 4" at bounding box center [172, 159] width 7 height 7
type textarea "x"
radio input "true"
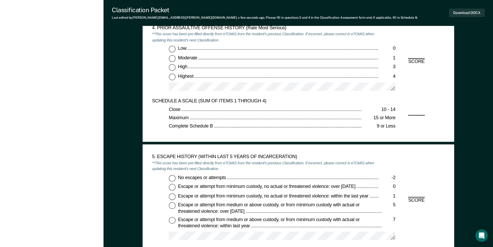
scroll to position [725, 0]
click at [172, 75] on input "Highest 4" at bounding box center [172, 76] width 7 height 7
type textarea "x"
radio input "true"
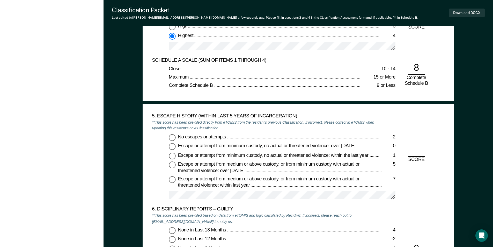
scroll to position [802, 0]
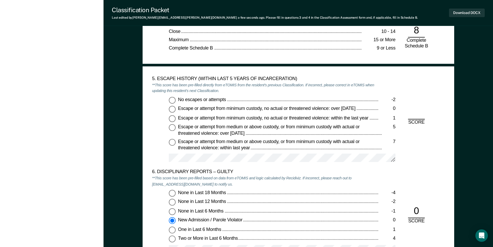
click at [172, 100] on input "No escapes or attempts -2" at bounding box center [172, 100] width 7 height 7
type textarea "x"
radio input "true"
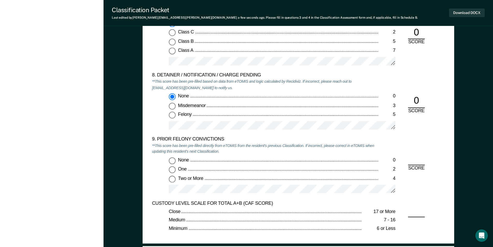
scroll to position [1113, 0]
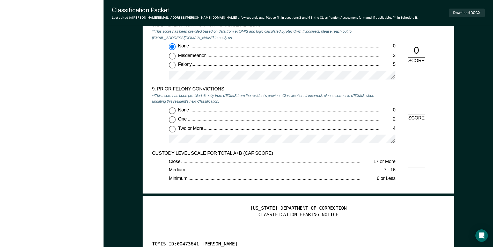
click at [172, 131] on input "Two or More 4" at bounding box center [172, 128] width 7 height 7
type textarea "x"
radio input "true"
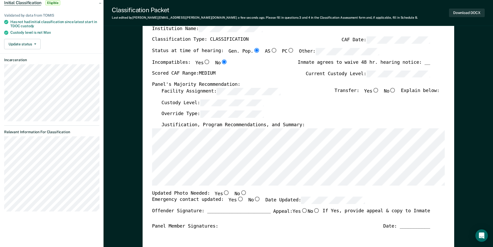
scroll to position [0, 0]
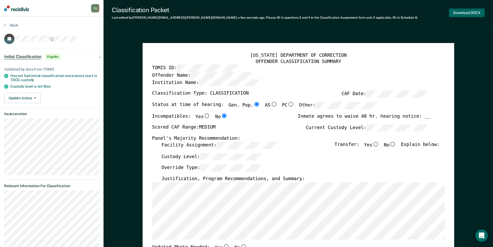
click at [456, 16] on button "Download DOCX" at bounding box center [467, 13] width 36 height 9
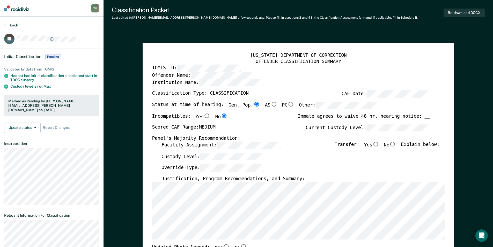
click at [14, 26] on button "Back" at bounding box center [11, 25] width 14 height 5
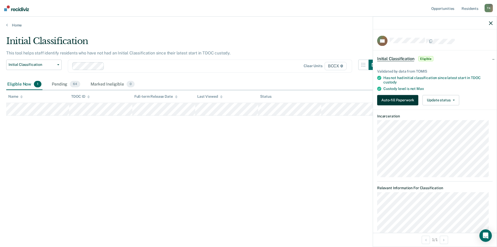
click at [402, 102] on button "Auto-fill Paperwork" at bounding box center [397, 100] width 41 height 10
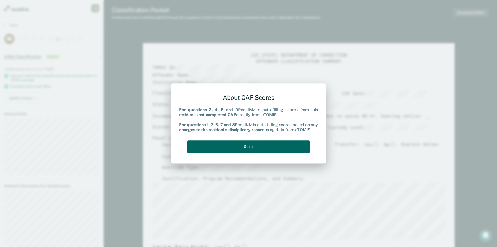
click at [269, 146] on button "Got it" at bounding box center [248, 146] width 122 height 13
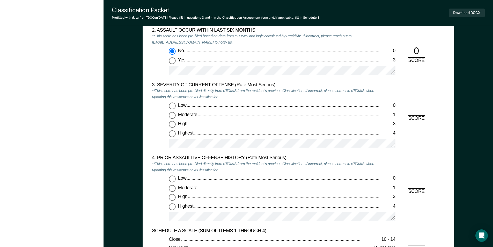
scroll to position [595, 0]
click at [172, 115] on input "Moderate 1" at bounding box center [172, 114] width 7 height 7
type textarea "x"
radio input "true"
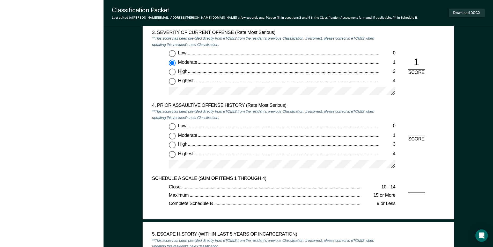
click at [173, 127] on input "Low 0" at bounding box center [172, 126] width 7 height 7
type textarea "x"
radio input "true"
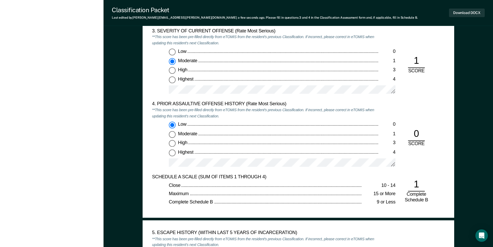
scroll to position [776, 0]
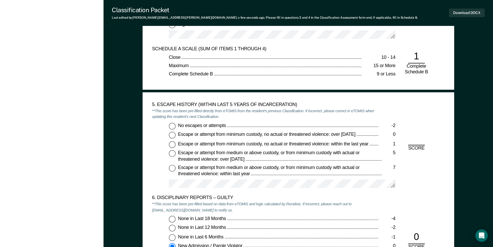
click at [170, 128] on input "No escapes or attempts -2" at bounding box center [172, 125] width 7 height 7
type textarea "x"
radio input "true"
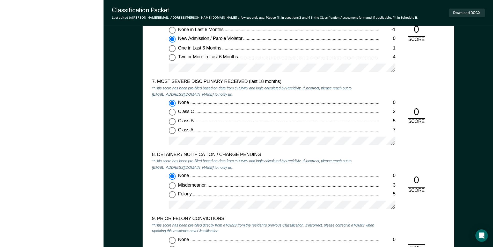
scroll to position [1061, 0]
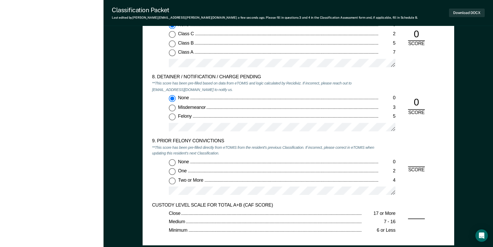
click at [174, 181] on input "Two or More 4" at bounding box center [172, 180] width 7 height 7
type textarea "x"
radio input "true"
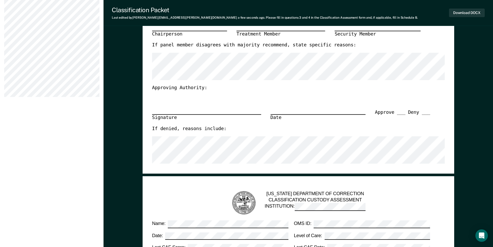
scroll to position [259, 0]
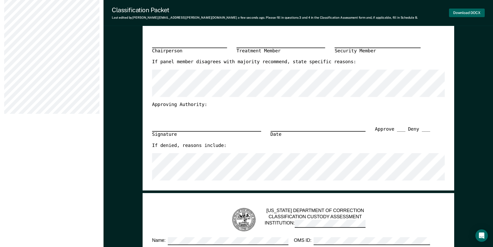
drag, startPoint x: 475, startPoint y: 11, endPoint x: 428, endPoint y: 23, distance: 49.0
click at [475, 11] on button "Download DOCX" at bounding box center [467, 13] width 36 height 9
type textarea "x"
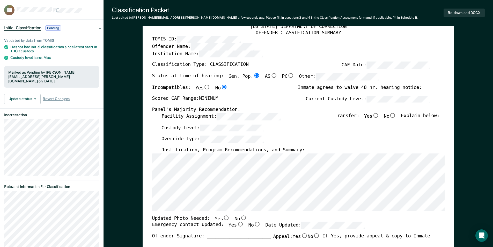
scroll to position [0, 0]
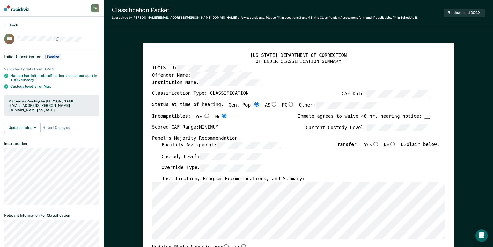
click at [13, 24] on button "Back" at bounding box center [11, 25] width 14 height 5
